Goal: Task Accomplishment & Management: Manage account settings

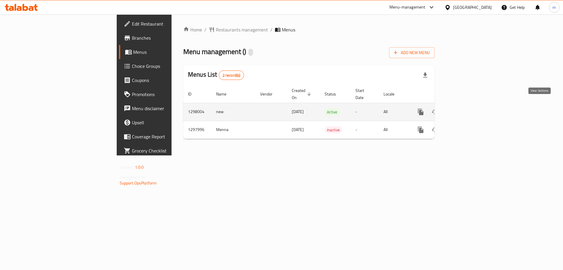
click at [466, 109] on icon "enhanced table" at bounding box center [462, 111] width 5 height 5
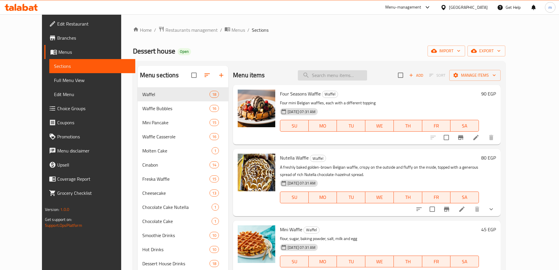
click at [335, 77] on input "search" at bounding box center [332, 75] width 69 height 10
paste input "Lotus Freska Waffle"
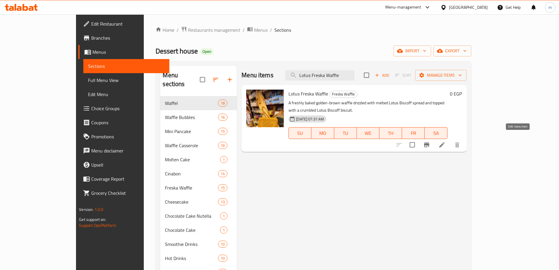
type input "Lotus Freska Waffle"
click at [445, 141] on icon at bounding box center [441, 144] width 7 height 7
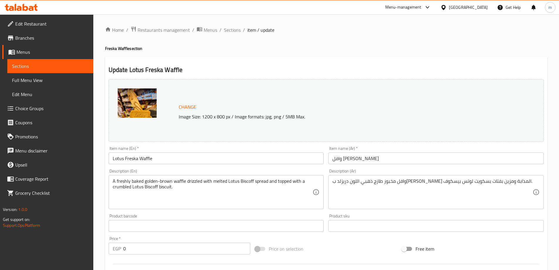
click at [147, 24] on div "Home / Restaurants management / Menus / Sections / item / update Freska Waffle …" at bounding box center [325, 218] width 465 height 409
click at [148, 27] on span "Restaurants management" at bounding box center [164, 29] width 52 height 7
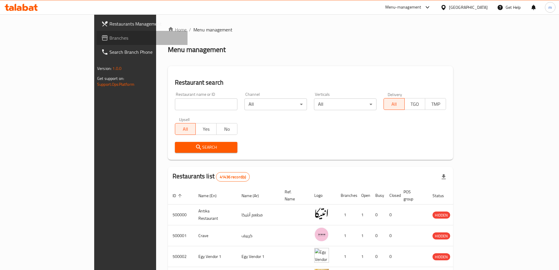
click at [109, 39] on span "Branches" at bounding box center [145, 37] width 73 height 7
